Goal: Transaction & Acquisition: Purchase product/service

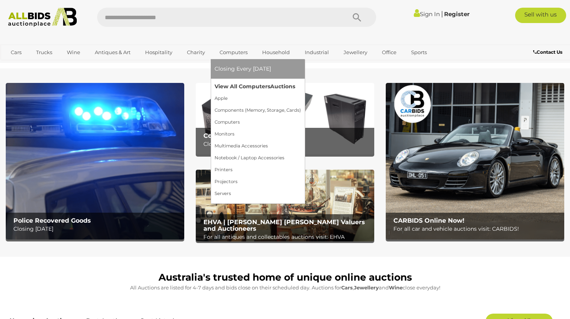
click at [239, 86] on link "View All Computers Auctions" at bounding box center [258, 87] width 86 height 12
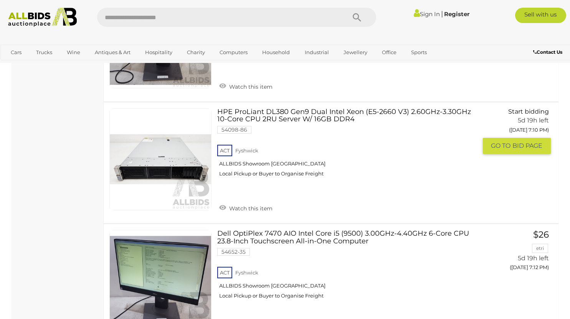
scroll to position [1074, 0]
click at [170, 155] on link at bounding box center [160, 159] width 102 height 102
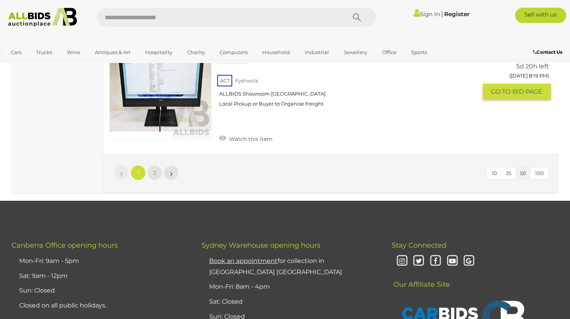
scroll to position [6069, 0]
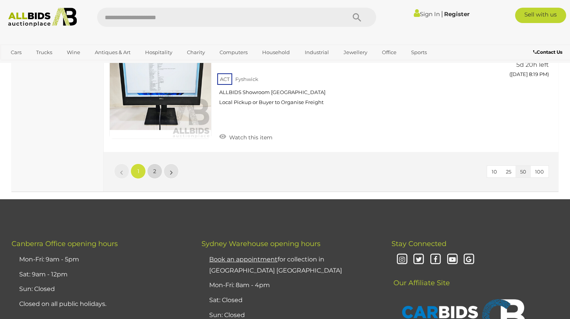
click at [155, 168] on link "2" at bounding box center [154, 171] width 15 height 15
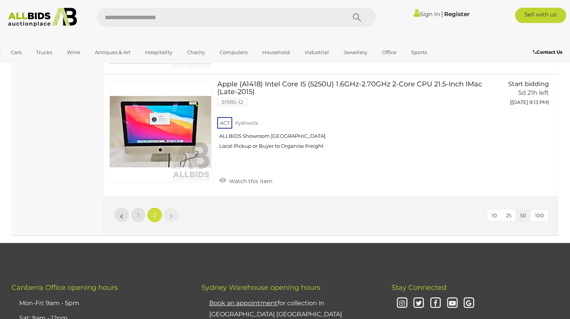
scroll to position [3153, 0]
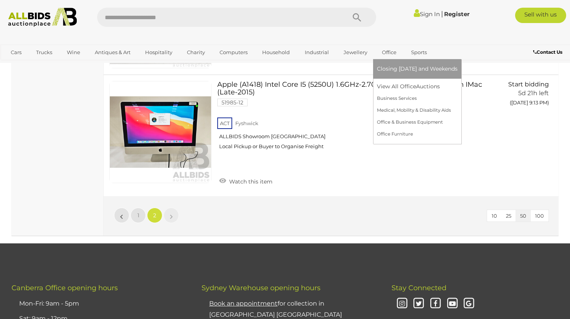
click at [389, 52] on link "Office" at bounding box center [389, 52] width 25 height 13
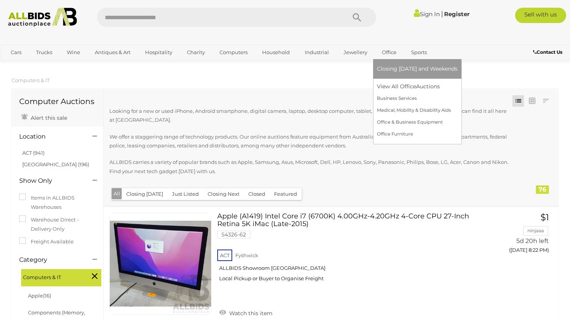
click at [389, 52] on link "Office" at bounding box center [389, 52] width 25 height 13
click at [394, 83] on link "View All Office Auctions" at bounding box center [417, 87] width 81 height 12
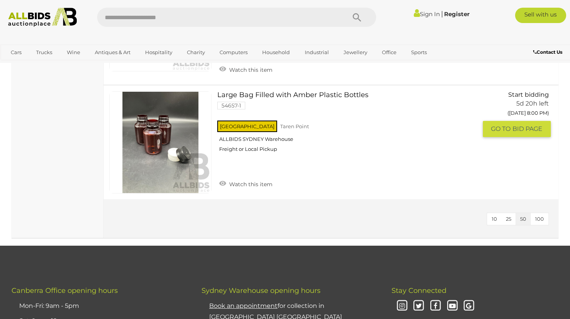
scroll to position [2202, 0]
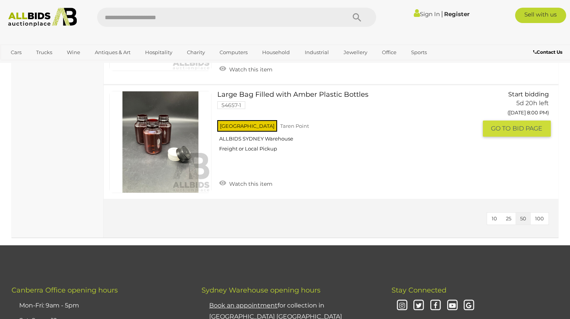
click at [330, 95] on link "Large Bag Filled with Amber Plastic Bottles 54657-1 NSW Taren Point ALLBIDS SYD…" at bounding box center [350, 124] width 254 height 67
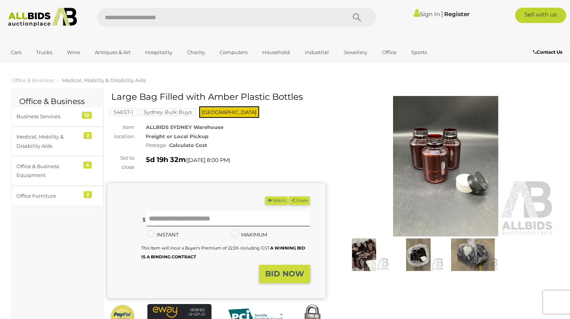
click at [417, 249] on img at bounding box center [418, 254] width 51 height 33
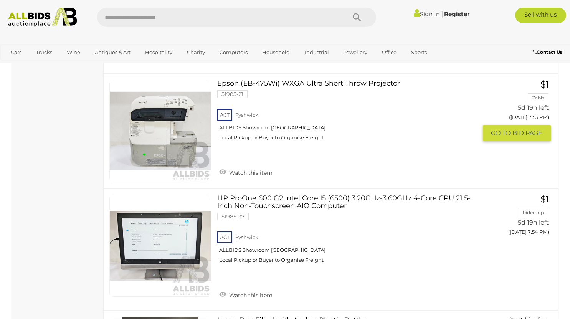
scroll to position [1962, 0]
